Goal: Task Accomplishment & Management: Use online tool/utility

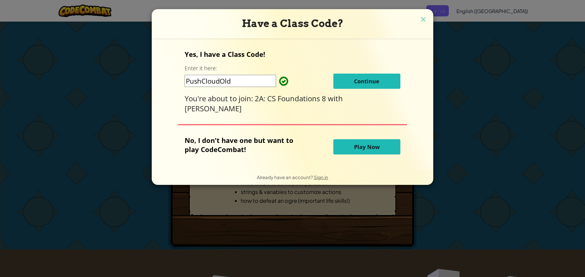
click at [356, 82] on span "Continue" at bounding box center [366, 81] width 25 height 7
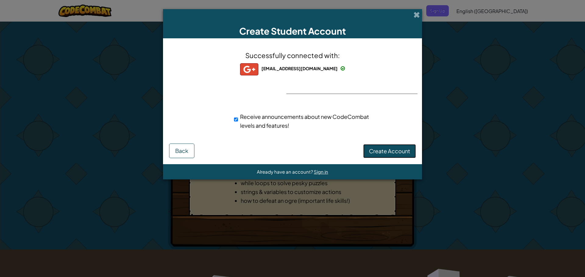
click at [402, 153] on span "Create Account" at bounding box center [389, 151] width 41 height 7
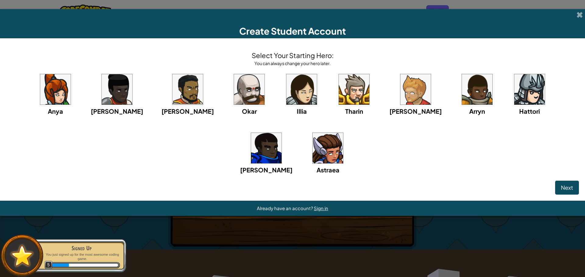
click at [312, 157] on img at bounding box center [327, 148] width 30 height 30
click at [566, 188] on span "Next" at bounding box center [567, 187] width 12 height 7
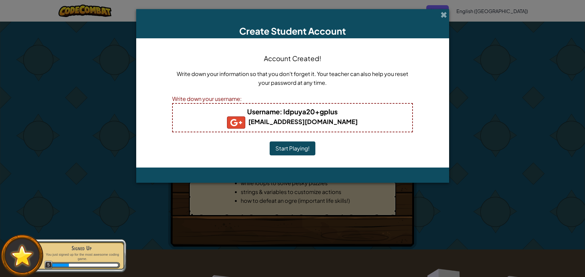
click at [286, 150] on button "Start Playing!" at bounding box center [293, 149] width 46 height 14
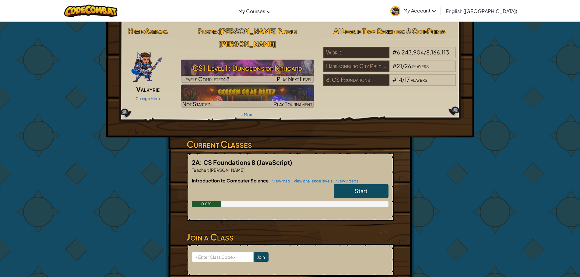
click at [367, 188] on span "Start" at bounding box center [361, 191] width 13 height 7
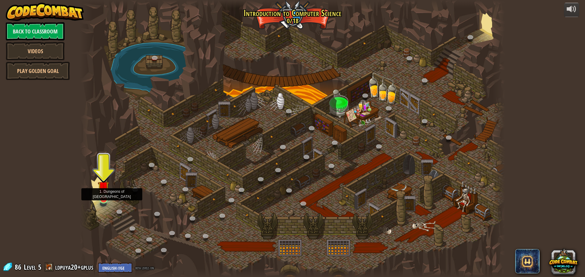
click at [100, 196] on img at bounding box center [103, 187] width 11 height 26
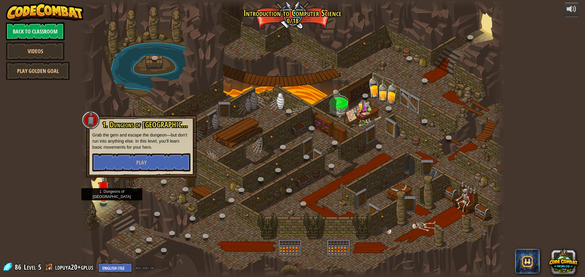
click at [101, 196] on img at bounding box center [103, 187] width 11 height 26
drag, startPoint x: 133, startPoint y: 152, endPoint x: 133, endPoint y: 157, distance: 4.9
click at [133, 153] on div "1. Dungeons of [PERSON_NAME] Grab the gem and escape the dungeon—but don’t run …" at bounding box center [141, 146] width 98 height 51
click at [133, 164] on button "Play" at bounding box center [141, 163] width 98 height 18
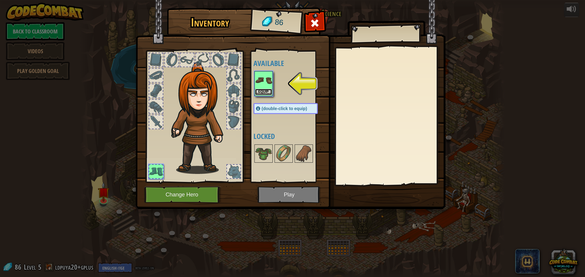
click at [266, 90] on button "Equip" at bounding box center [263, 92] width 17 height 6
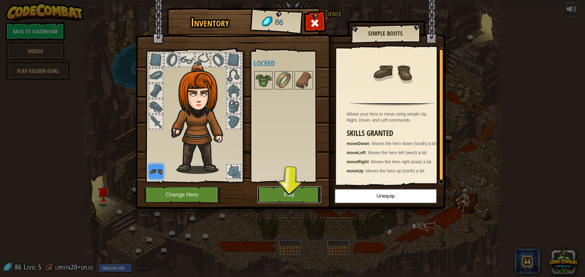
click at [281, 194] on button "Play" at bounding box center [289, 195] width 64 height 17
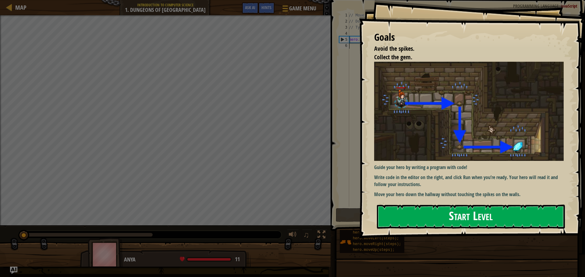
click at [461, 221] on button "Start Level" at bounding box center [471, 217] width 188 height 24
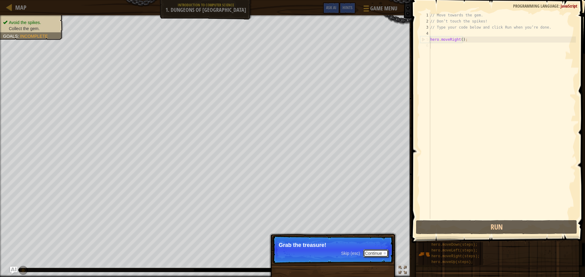
click at [374, 253] on button "Continue" at bounding box center [375, 254] width 25 height 8
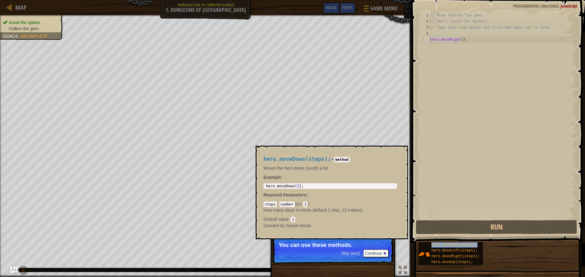
drag, startPoint x: 459, startPoint y: 246, endPoint x: 458, endPoint y: 242, distance: 4.4
click at [459, 245] on span "hero.moveDown(steps);" at bounding box center [454, 245] width 46 height 4
click at [463, 242] on div "hero.moveDown(steps); hero.moveLeft(steps); hero.moveRight(steps); hero.moveUp(…" at bounding box center [499, 254] width 163 height 24
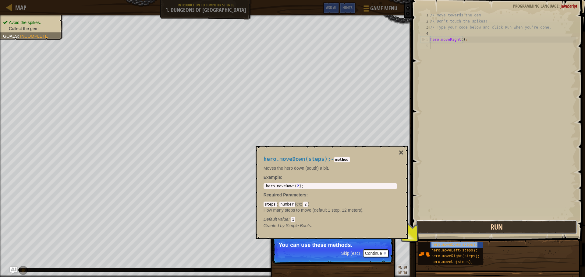
click at [466, 226] on button "Run" at bounding box center [496, 228] width 161 height 14
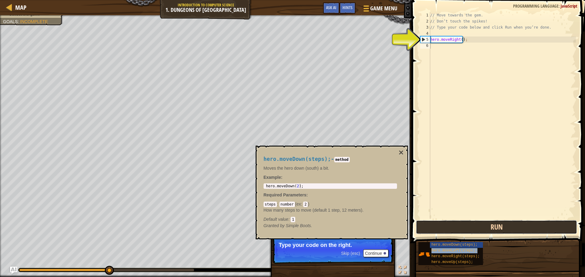
click at [468, 223] on button "Run" at bounding box center [496, 228] width 161 height 14
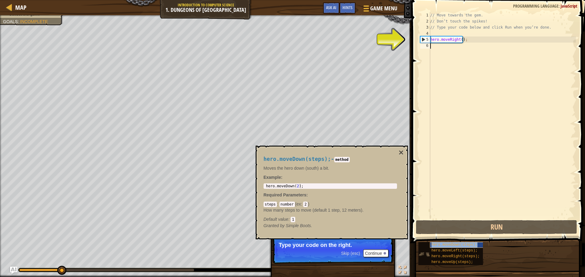
click at [457, 243] on span "hero.moveDown(steps);" at bounding box center [454, 245] width 46 height 4
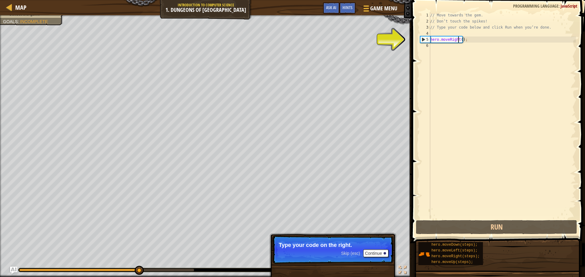
click at [457, 42] on div "// Move towards the gem. // Don’t touch the spikes! // Type your code below and…" at bounding box center [502, 121] width 147 height 219
type textarea "hero.moveRight();"
click at [453, 47] on div "// Move towards the gem. // Don’t touch the spikes! // Type your code below and…" at bounding box center [502, 121] width 147 height 219
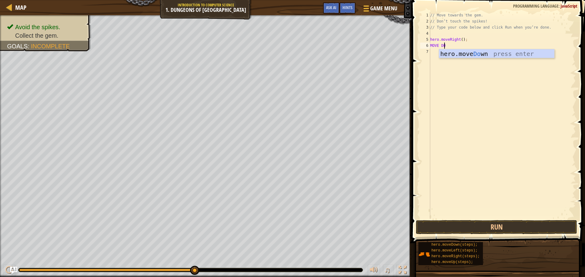
scroll to position [3, 1]
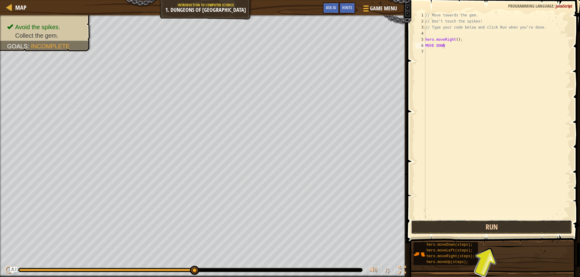
click at [505, 227] on button "Run" at bounding box center [491, 228] width 161 height 14
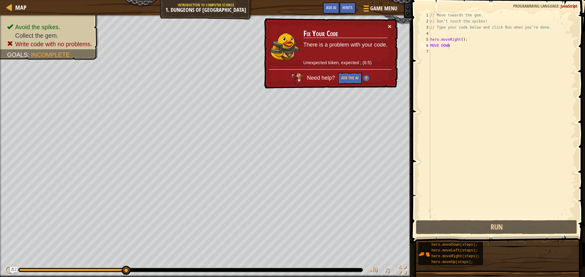
click at [390, 25] on button "×" at bounding box center [390, 26] width 4 height 6
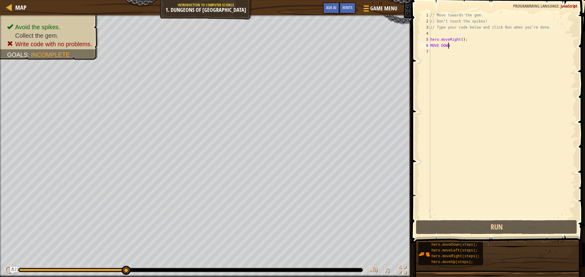
click at [454, 47] on div "// Move towards the gem. // Don’t touch the spikes! // Type your code below and…" at bounding box center [502, 121] width 147 height 219
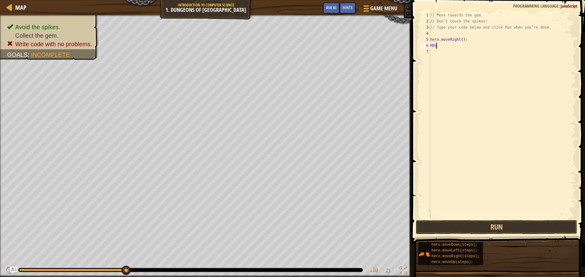
scroll to position [3, 0]
type textarea "M"
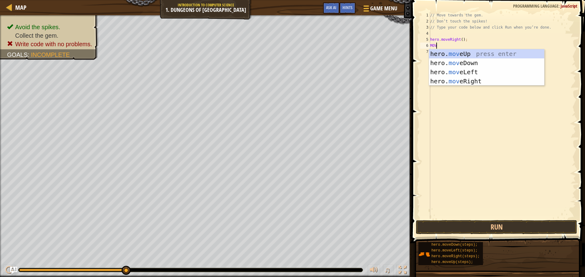
scroll to position [3, 0]
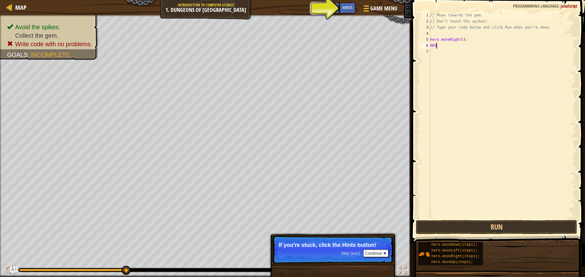
type textarea "MOVE"
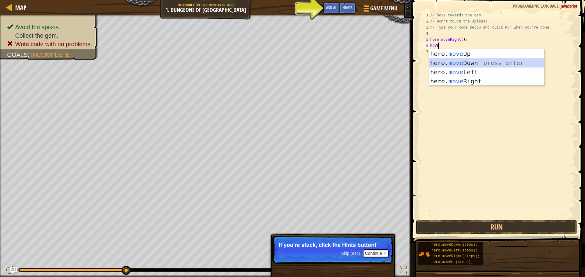
click at [460, 63] on div "hero. move Up press enter hero. move Down press enter hero. move Left press ent…" at bounding box center [486, 76] width 115 height 55
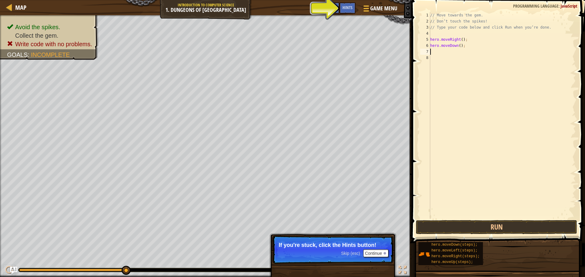
click at [452, 220] on span at bounding box center [499, 112] width 178 height 261
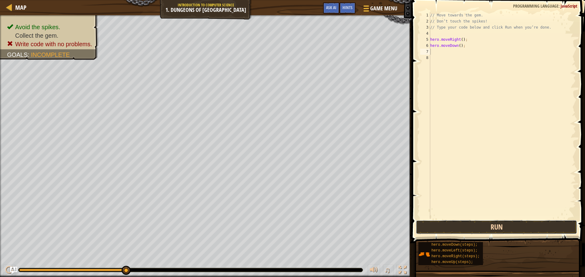
click at [451, 223] on button "Run" at bounding box center [496, 228] width 161 height 14
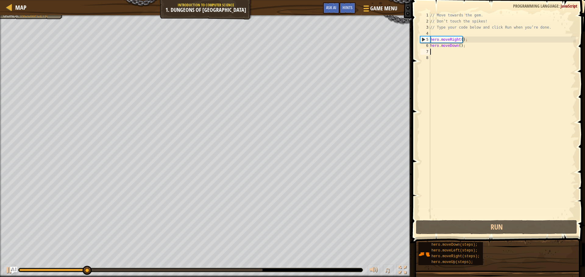
click at [437, 52] on div "// Move towards the gem. // Don’t touch the spikes! // Type your code below and…" at bounding box center [502, 121] width 147 height 219
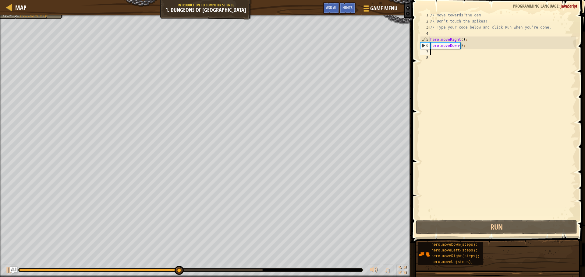
click at [437, 52] on div "// Move towards the gem. // Don’t touch the spikes! // Type your code below and…" at bounding box center [502, 121] width 147 height 219
click at [424, 51] on div "7" at bounding box center [425, 52] width 10 height 6
click at [433, 51] on div "// Move towards the gem. // Don’t touch the spikes! // Type your code below and…" at bounding box center [502, 121] width 147 height 219
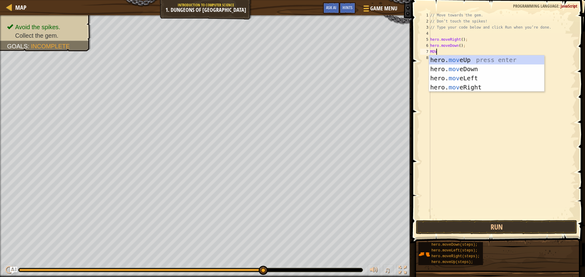
type textarea "MOVE"
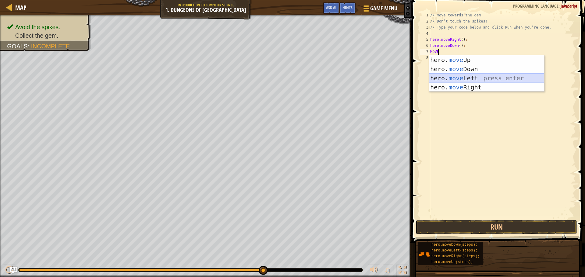
click at [468, 76] on div "hero. move Up press enter hero. move Down press enter hero. move Left press ent…" at bounding box center [486, 82] width 115 height 55
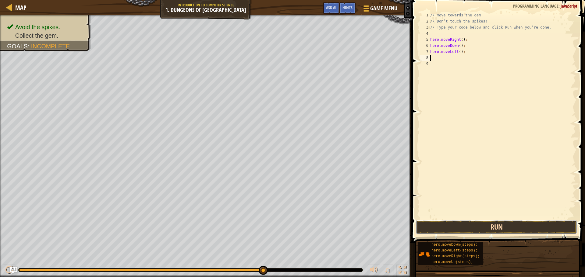
click at [454, 225] on button "Run" at bounding box center [496, 228] width 161 height 14
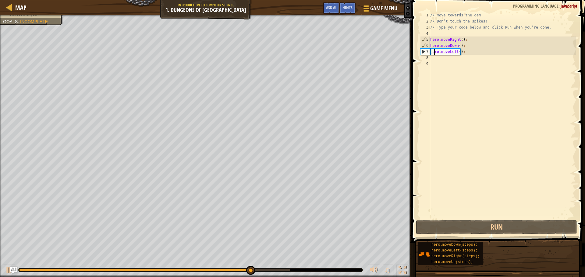
click at [435, 52] on div "// Move towards the gem. // Don’t touch the spikes! // Type your code below and…" at bounding box center [502, 121] width 147 height 219
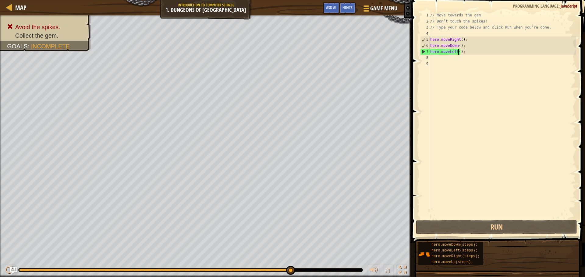
click at [457, 52] on div "// Move towards the gem. // Don’t touch the spikes! // Type your code below and…" at bounding box center [502, 121] width 147 height 219
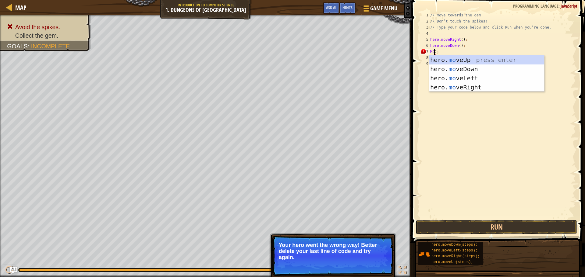
scroll to position [3, 0]
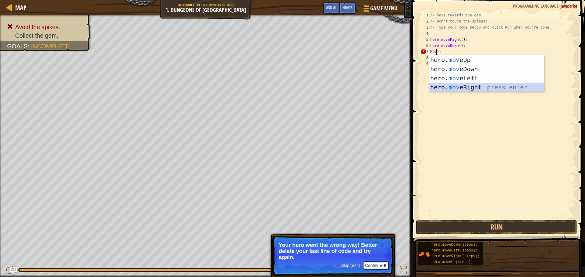
click at [480, 87] on div "hero. mov eUp press enter hero. mov eDown press enter hero. mov eLeft press ent…" at bounding box center [486, 82] width 115 height 55
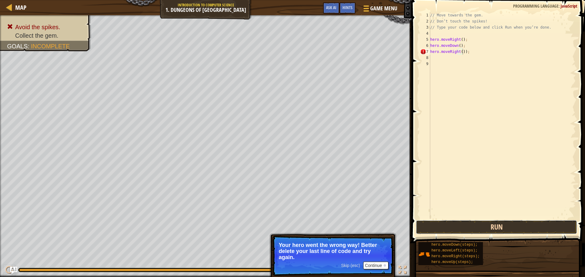
click at [477, 229] on button "Run" at bounding box center [496, 228] width 161 height 14
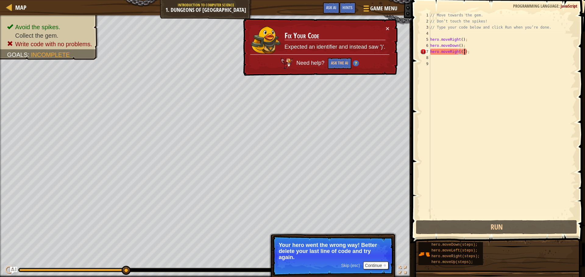
click at [463, 51] on div "// Move towards the gem. // Don’t touch the spikes! // Type your code below and…" at bounding box center [502, 121] width 147 height 219
type textarea "hero.moveRight();"
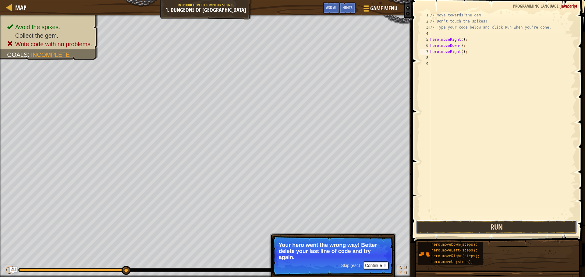
click at [457, 229] on button "Run" at bounding box center [496, 228] width 161 height 14
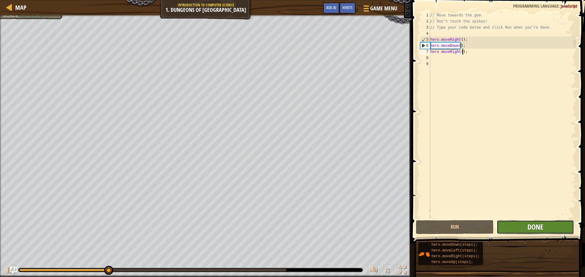
click at [542, 225] on span "Done" at bounding box center [535, 227] width 16 height 10
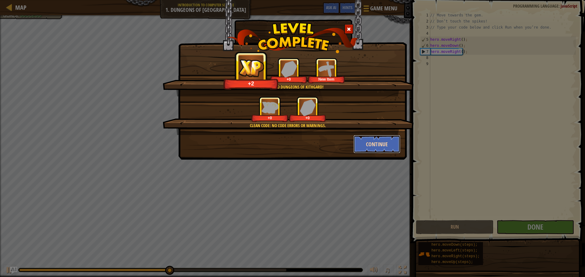
click at [379, 146] on button "Continue" at bounding box center [376, 144] width 47 height 18
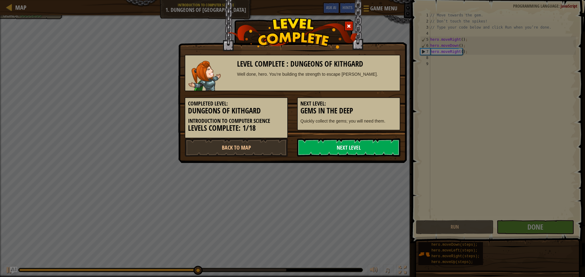
click at [369, 151] on link "Next Level" at bounding box center [348, 148] width 103 height 18
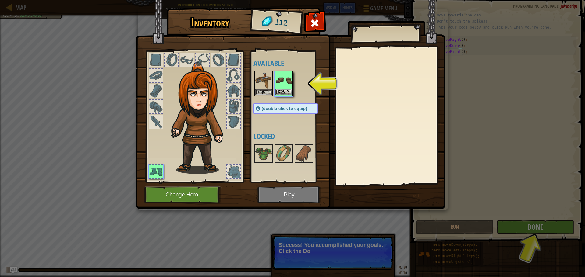
click at [280, 88] on img at bounding box center [283, 80] width 17 height 17
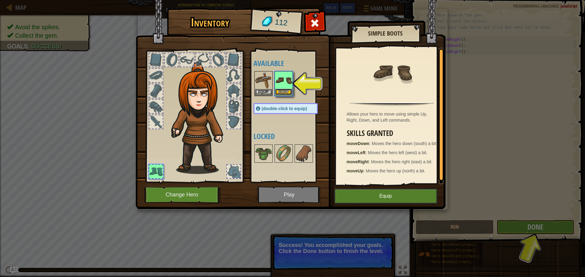
click at [279, 90] on button "Equip" at bounding box center [283, 92] width 17 height 6
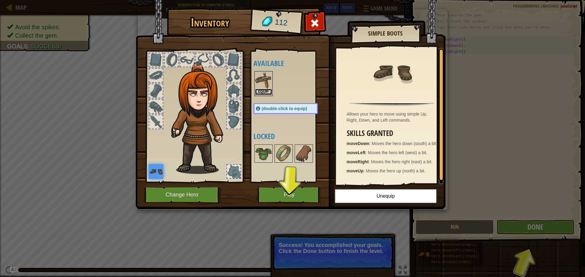
click at [259, 90] on button "Equip" at bounding box center [263, 92] width 17 height 6
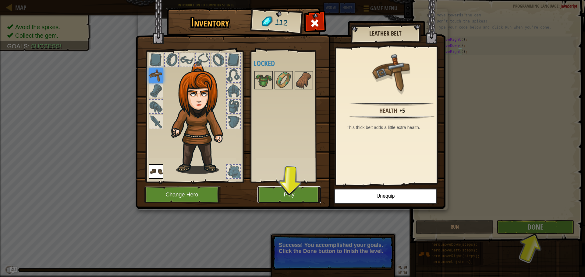
click at [291, 193] on button "Play" at bounding box center [289, 195] width 64 height 17
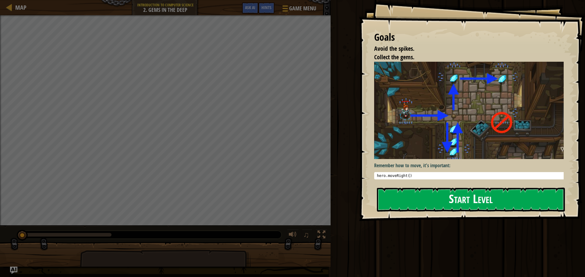
click at [457, 204] on button "Start Level" at bounding box center [471, 200] width 188 height 24
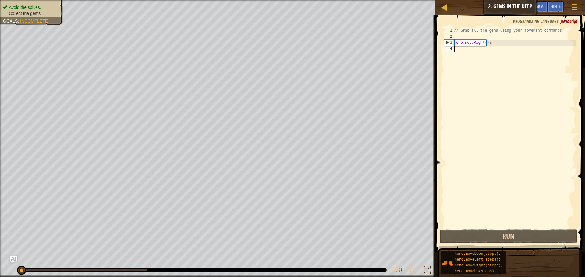
click at [466, 50] on div "// Grab all the gems using your movement commands. hero . moveRight ( ) ;" at bounding box center [514, 133] width 123 height 213
type textarea "M"
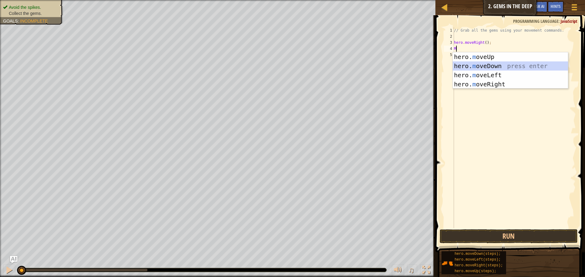
click at [494, 65] on div "hero. m oveUp press enter hero. m oveDown press enter hero. m oveLeft press ent…" at bounding box center [510, 79] width 115 height 55
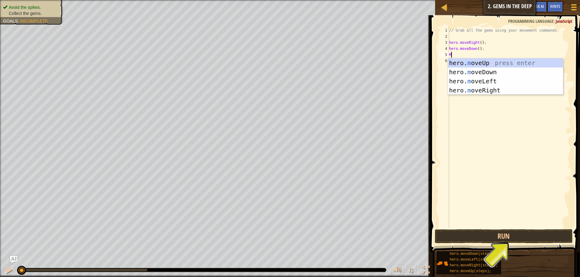
type textarea "MO"
click at [489, 62] on div "hero. mo veUp press enter hero. mo veDown press enter hero. mo veLeft press ent…" at bounding box center [505, 85] width 115 height 55
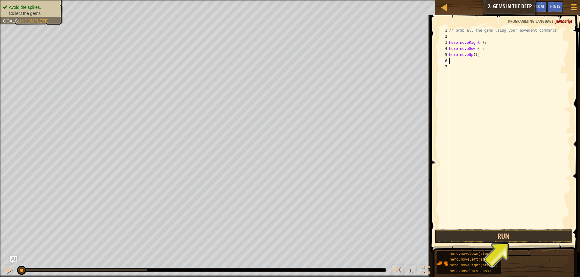
type textarea "R"
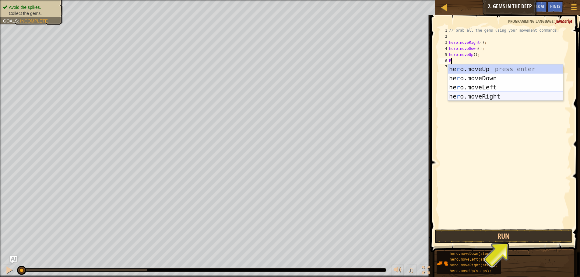
click at [488, 93] on div "he r o.moveUp press enter he r o.moveDown press enter he r o.moveLeft press ent…" at bounding box center [505, 92] width 115 height 55
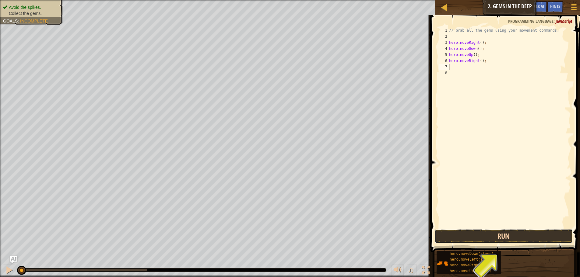
click at [483, 231] on button "Run" at bounding box center [504, 237] width 138 height 14
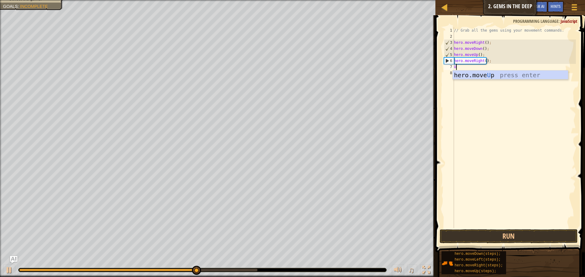
type textarea "UP"
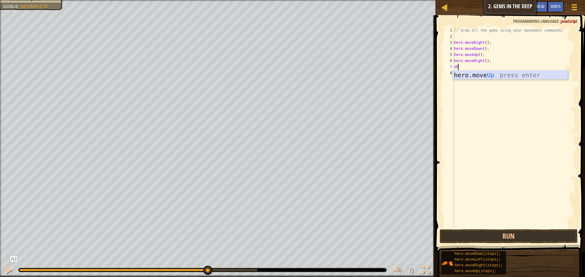
click at [516, 73] on div "hero.move Up press enter" at bounding box center [510, 84] width 115 height 27
type textarea "L"
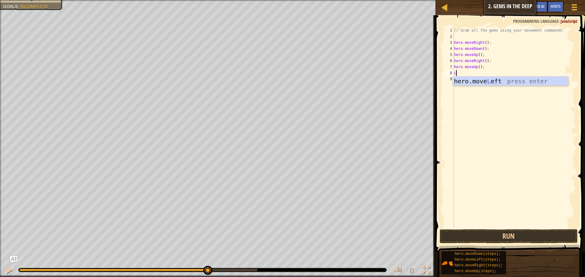
click at [470, 81] on div "hero.move L eft press enter" at bounding box center [510, 90] width 115 height 27
type textarea "D"
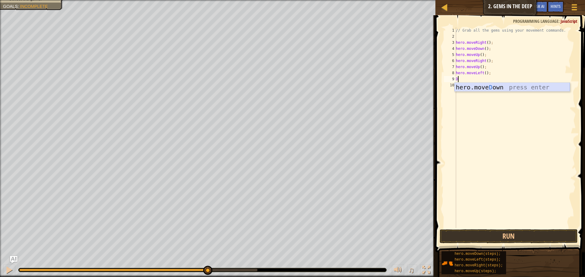
click at [476, 90] on div "hero.[PERSON_NAME] own press enter" at bounding box center [511, 96] width 115 height 27
click at [478, 234] on button "Run" at bounding box center [508, 237] width 138 height 14
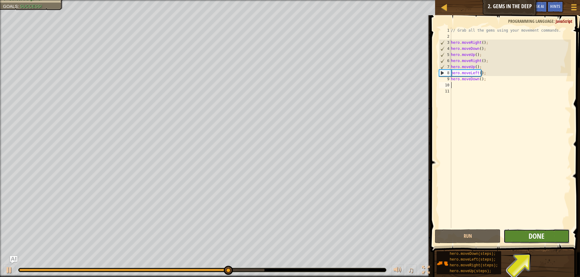
click at [534, 237] on span "Done" at bounding box center [537, 236] width 16 height 10
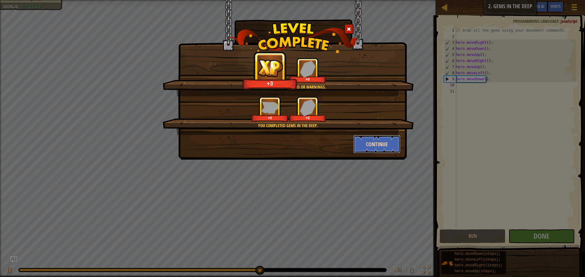
click at [385, 142] on button "Continue" at bounding box center [376, 144] width 47 height 18
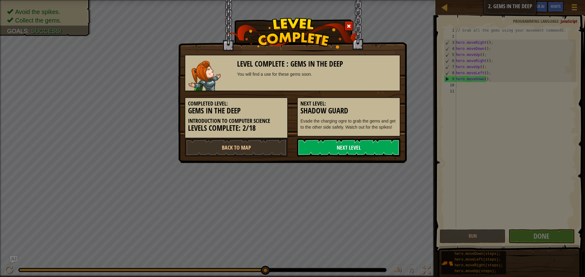
click at [383, 143] on link "Next Level" at bounding box center [348, 148] width 103 height 18
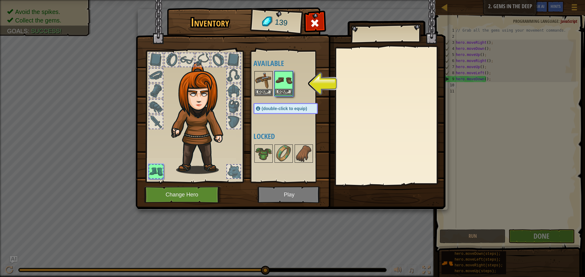
click at [285, 78] on img at bounding box center [283, 80] width 17 height 17
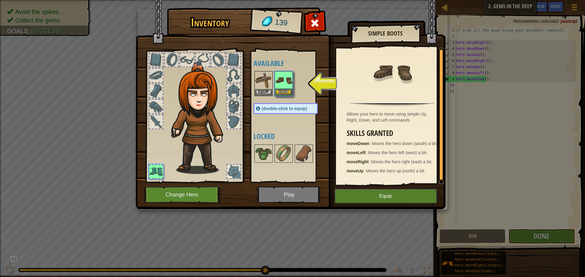
click at [285, 82] on img at bounding box center [283, 80] width 17 height 17
click at [284, 82] on img at bounding box center [283, 80] width 17 height 17
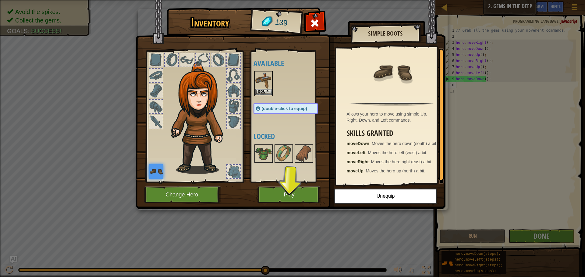
click at [259, 77] on img at bounding box center [263, 80] width 17 height 17
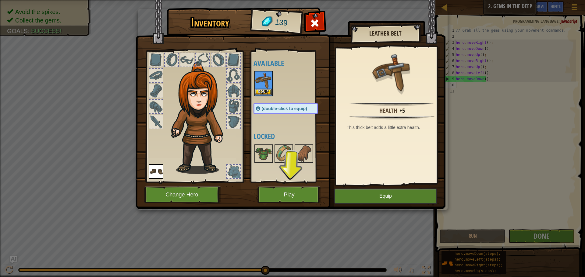
click at [258, 77] on img at bounding box center [263, 80] width 17 height 17
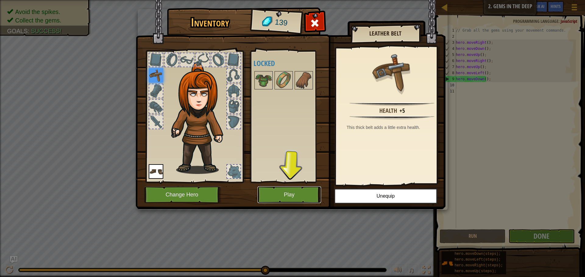
click at [278, 190] on button "Play" at bounding box center [289, 195] width 64 height 17
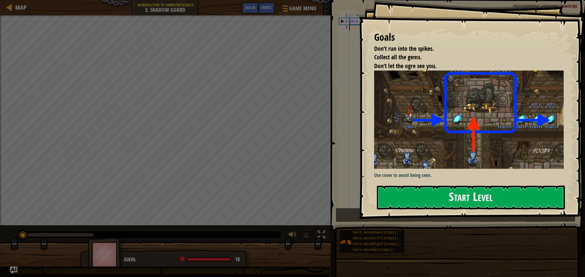
click at [418, 192] on button "Start Level" at bounding box center [471, 198] width 188 height 24
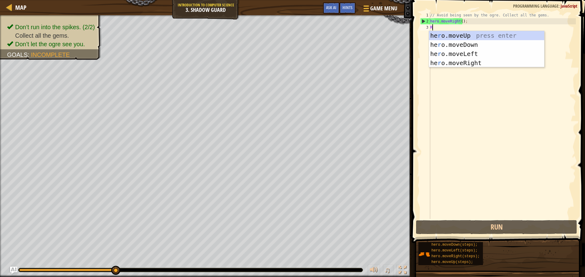
scroll to position [3, 0]
type textarea "RO"
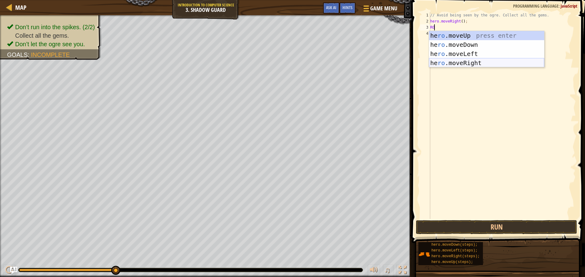
drag, startPoint x: 470, startPoint y: 62, endPoint x: 455, endPoint y: 54, distance: 16.9
click at [469, 62] on div "he ro .moveUp press enter he ro .moveDown press enter he ro .moveLeft press ent…" at bounding box center [486, 58] width 115 height 55
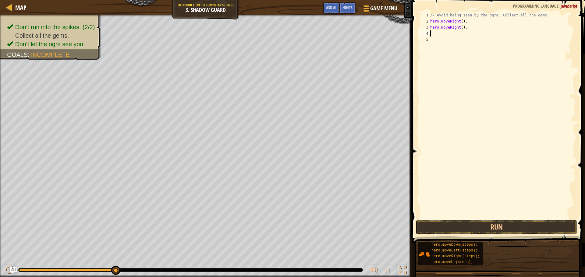
type textarea "L"
click at [439, 38] on div "hero.move L eft press enter" at bounding box center [486, 50] width 115 height 27
type textarea "D"
click at [448, 48] on div "hero.[PERSON_NAME] own press enter" at bounding box center [486, 56] width 115 height 27
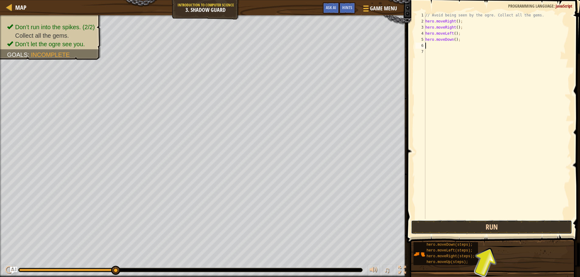
click at [455, 223] on button "Run" at bounding box center [491, 228] width 161 height 14
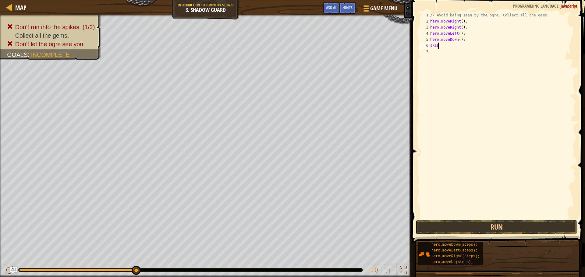
scroll to position [3, 0]
type textarea "I"
type textarea "KILL"
type textarea "K"
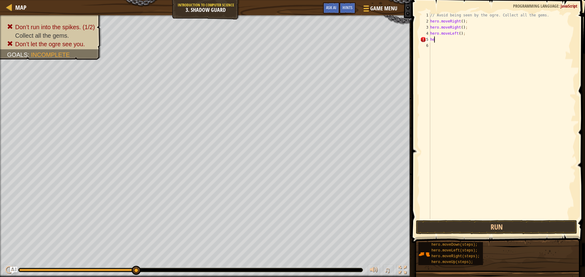
type textarea "h"
type textarea "/"
